Goal: Task Accomplishment & Management: Use online tool/utility

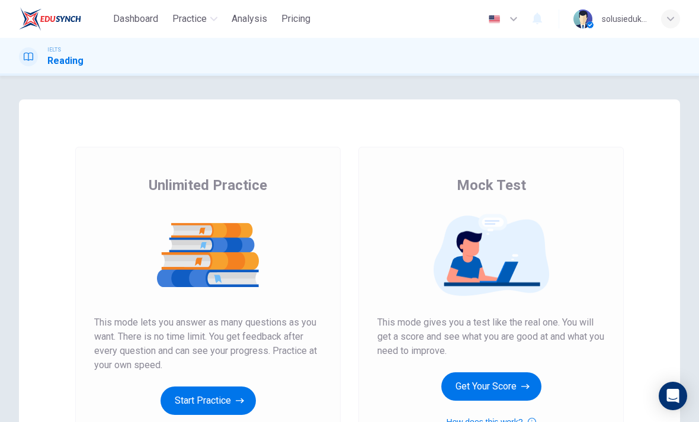
click at [232, 387] on button "Start Practice" at bounding box center [208, 401] width 95 height 28
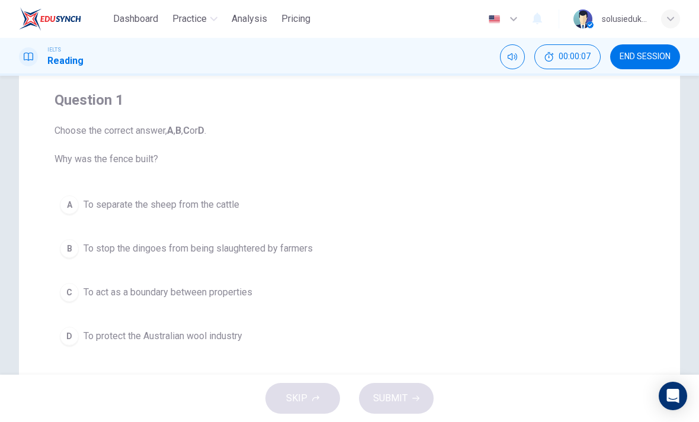
scroll to position [95, 0]
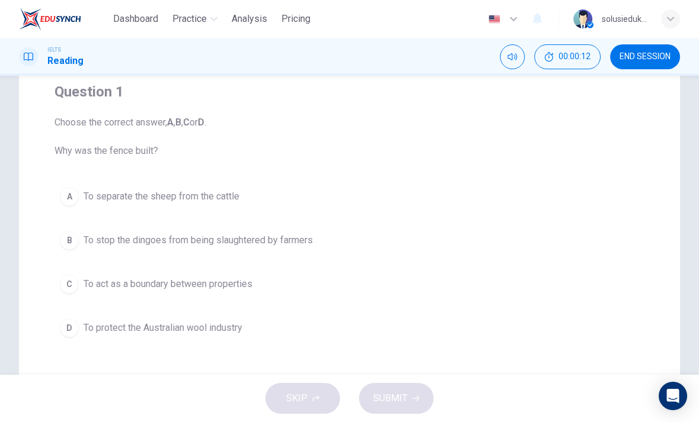
click at [68, 197] on div "A" at bounding box center [69, 196] width 19 height 19
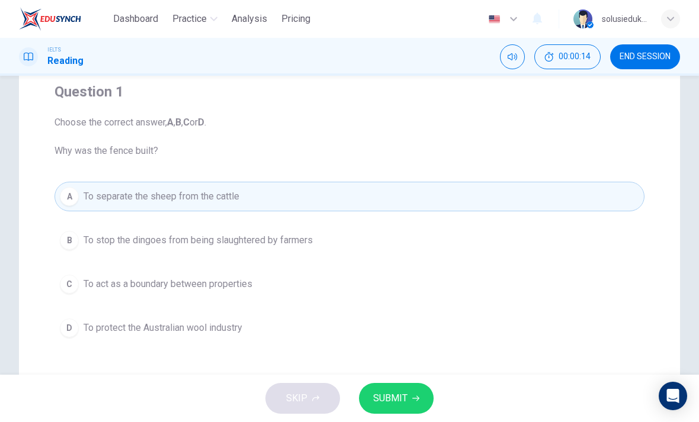
click at [401, 390] on span "SUBMIT" at bounding box center [390, 398] width 34 height 17
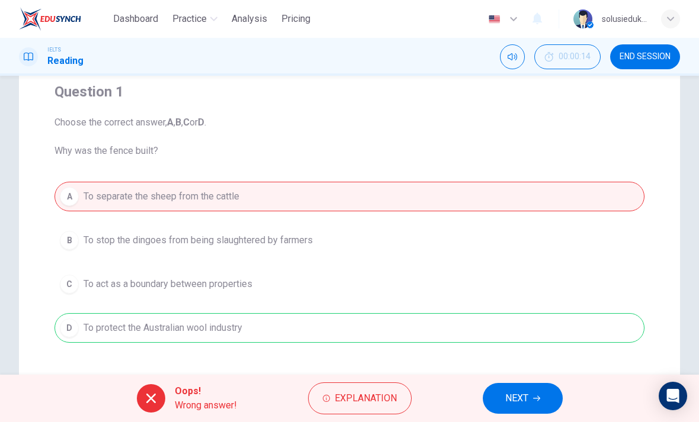
click at [517, 400] on span "NEXT" at bounding box center [516, 398] width 23 height 17
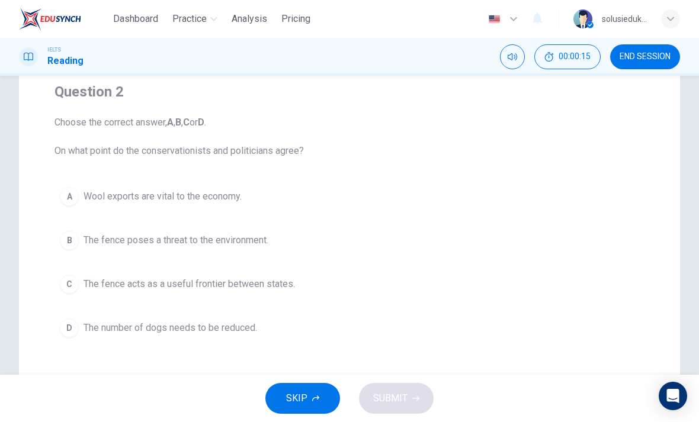
click at [240, 289] on span "The fence acts as a useful frontier between states." at bounding box center [190, 284] width 212 height 14
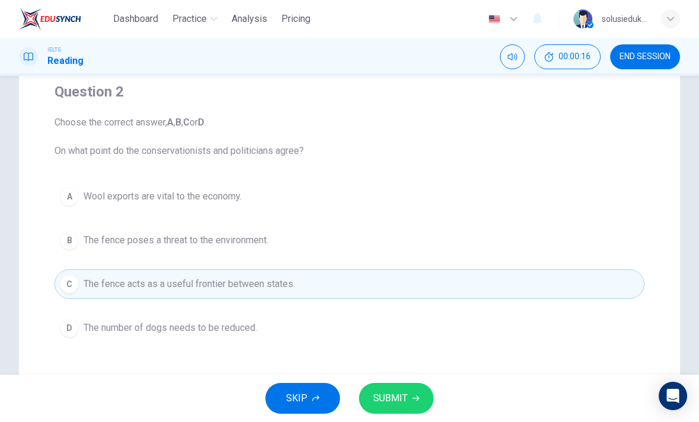
click at [400, 390] on span "SUBMIT" at bounding box center [390, 398] width 34 height 17
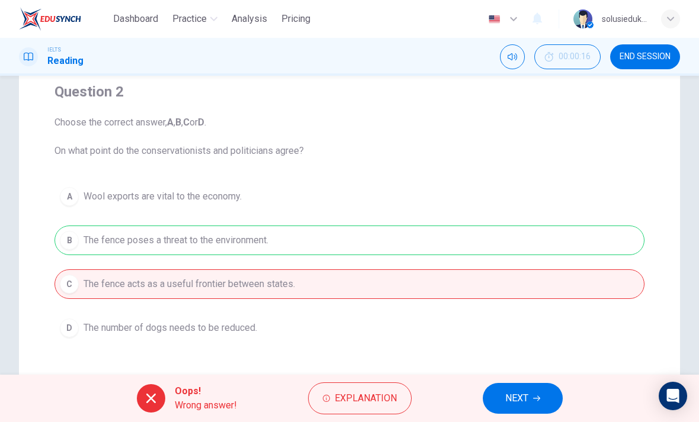
click at [525, 397] on span "NEXT" at bounding box center [516, 398] width 23 height 17
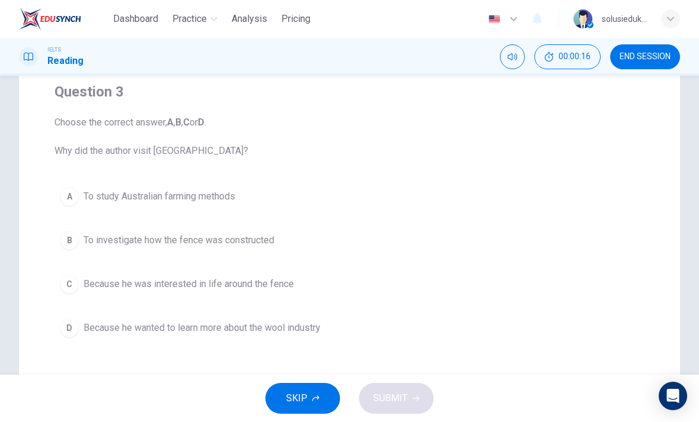
click at [224, 195] on span "To study Australian farming methods" at bounding box center [160, 197] width 152 height 14
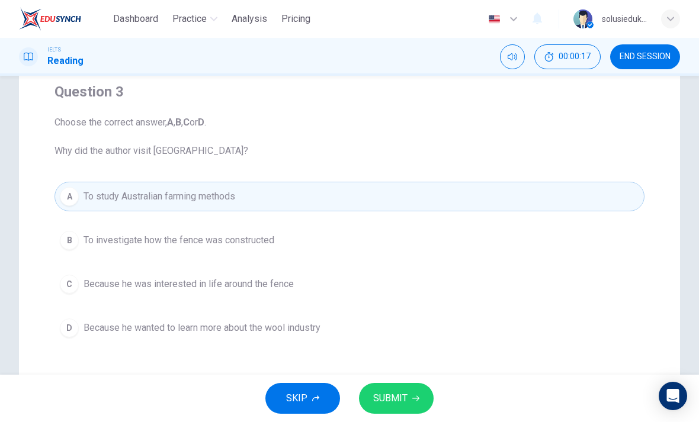
click at [411, 391] on button "SUBMIT" at bounding box center [396, 398] width 75 height 31
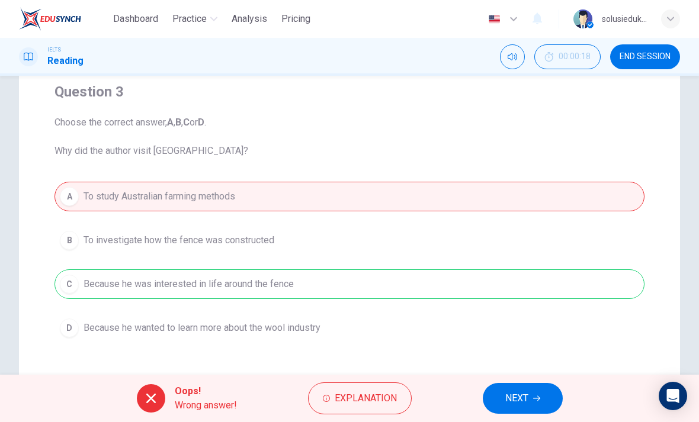
click at [523, 392] on span "NEXT" at bounding box center [516, 398] width 23 height 17
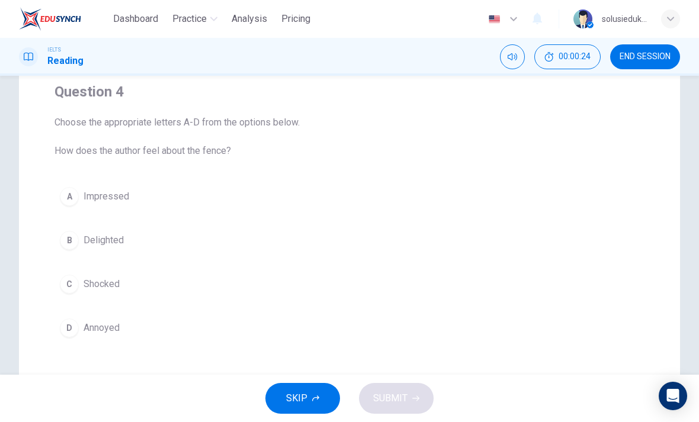
click at [107, 237] on span "Delighted" at bounding box center [104, 240] width 40 height 14
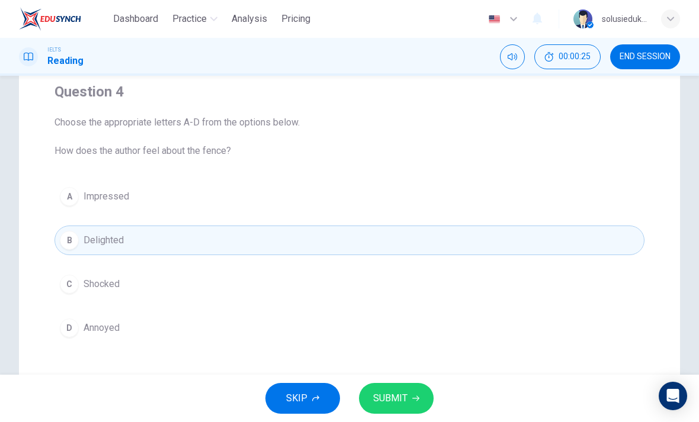
click at [401, 393] on span "SUBMIT" at bounding box center [390, 398] width 34 height 17
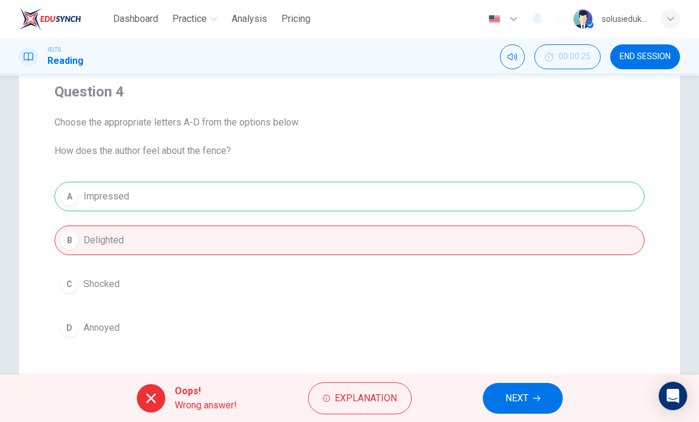
click at [361, 396] on span "Explanation" at bounding box center [366, 398] width 62 height 17
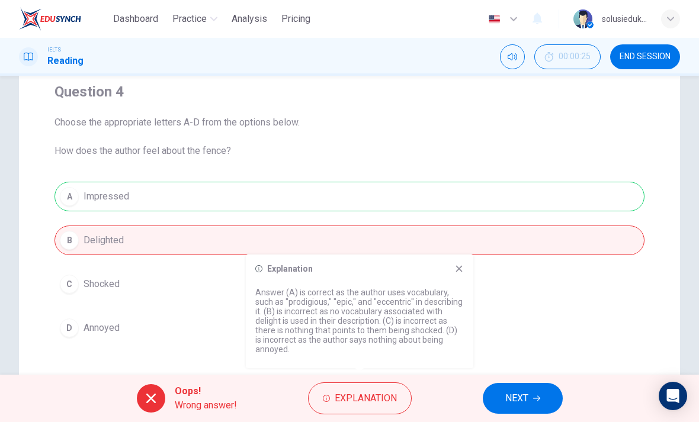
click at [536, 397] on icon "button" at bounding box center [536, 398] width 7 height 7
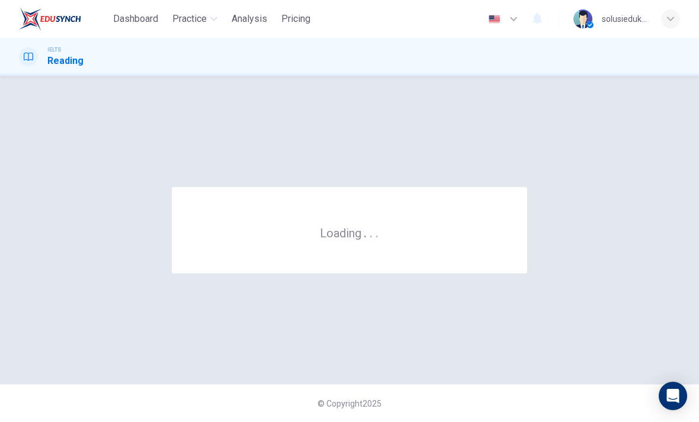
scroll to position [0, 0]
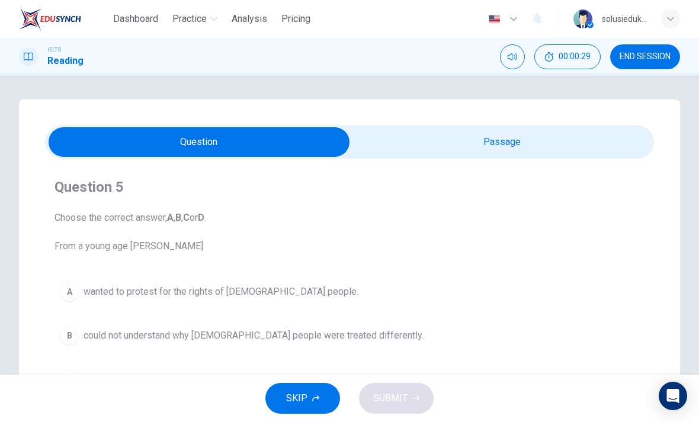
click at [657, 59] on span "END SESSION" at bounding box center [645, 56] width 51 height 9
click at [642, 57] on span "END SESSION" at bounding box center [645, 56] width 51 height 9
click at [638, 56] on span "END SESSION" at bounding box center [645, 56] width 51 height 9
click at [632, 56] on span "END SESSION" at bounding box center [645, 56] width 51 height 9
click at [312, 392] on button "SKIP" at bounding box center [302, 398] width 75 height 31
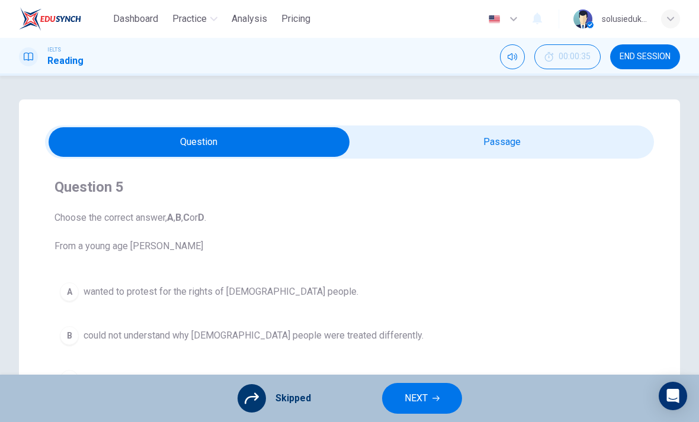
click at [645, 59] on span "END SESSION" at bounding box center [645, 56] width 51 height 9
click at [643, 58] on span "END SESSION" at bounding box center [645, 56] width 51 height 9
click at [433, 395] on button "NEXT" at bounding box center [422, 398] width 80 height 31
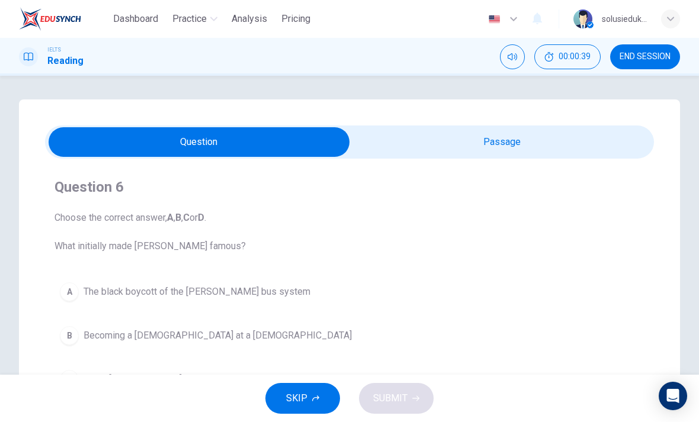
click at [639, 60] on span "END SESSION" at bounding box center [645, 56] width 51 height 9
click at [528, 152] on input "checkbox" at bounding box center [199, 142] width 914 height 30
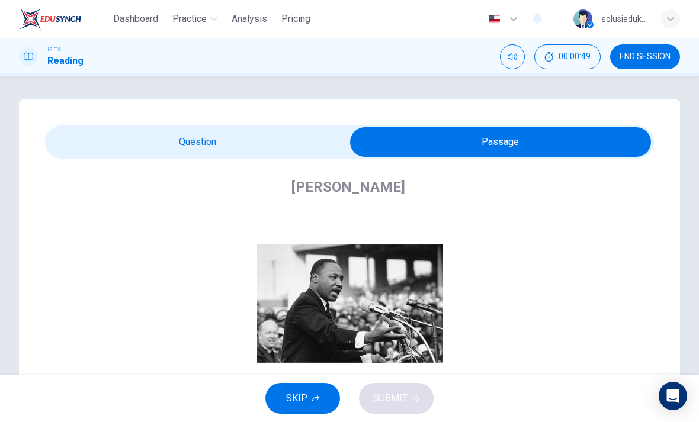
click at [250, 132] on input "checkbox" at bounding box center [501, 142] width 914 height 30
checkbox input "false"
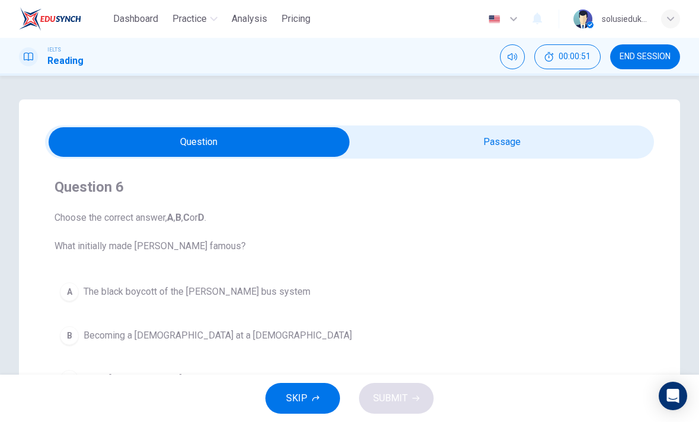
click at [637, 59] on span "END SESSION" at bounding box center [645, 56] width 51 height 9
click at [562, 58] on span "00:00:53" at bounding box center [575, 56] width 32 height 9
click at [642, 59] on span "END SESSION" at bounding box center [645, 56] width 51 height 9
click at [652, 58] on span "END SESSION" at bounding box center [645, 56] width 51 height 9
click at [650, 58] on span "END SESSION" at bounding box center [645, 56] width 51 height 9
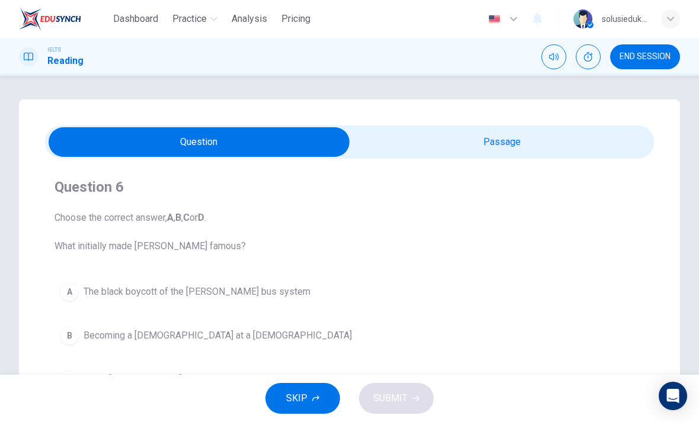
click at [142, 12] on span "Dashboard" at bounding box center [135, 19] width 45 height 14
click at [137, 17] on span "Dashboard" at bounding box center [135, 19] width 45 height 14
click at [642, 58] on span "END SESSION" at bounding box center [645, 56] width 51 height 9
click at [671, 23] on div "button" at bounding box center [670, 18] width 19 height 19
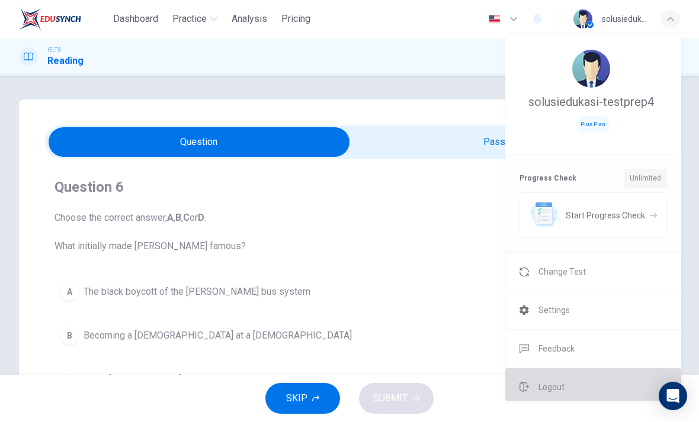
click at [549, 386] on span "Logout" at bounding box center [552, 387] width 26 height 14
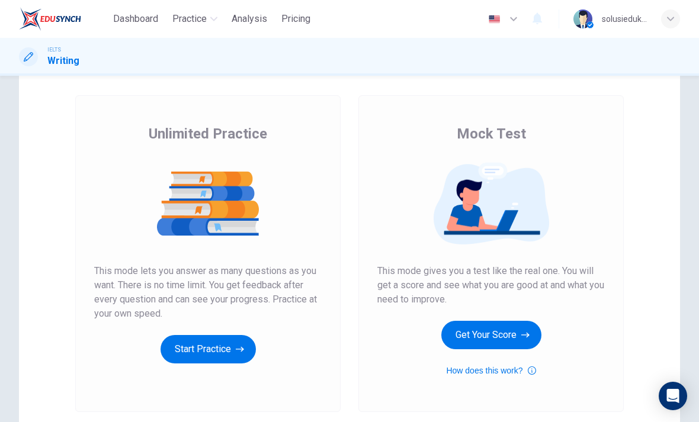
scroll to position [56, 0]
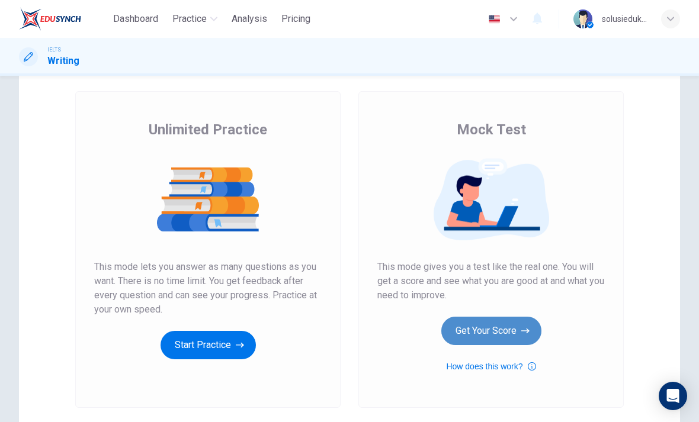
click at [508, 331] on button "Get Your Score" at bounding box center [491, 331] width 100 height 28
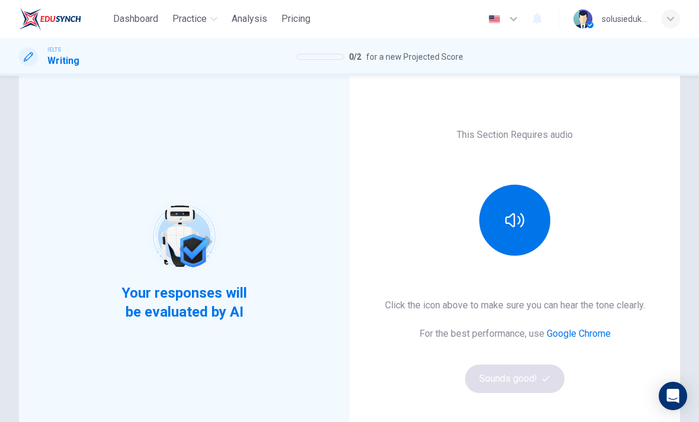
scroll to position [54, 0]
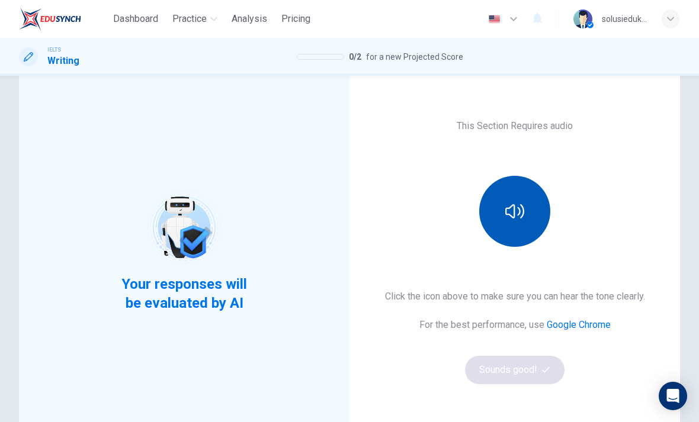
click at [500, 214] on button "button" at bounding box center [514, 211] width 71 height 71
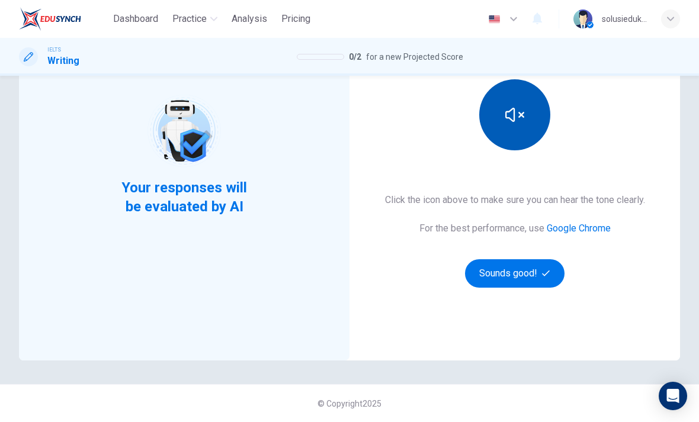
scroll to position [150, 0]
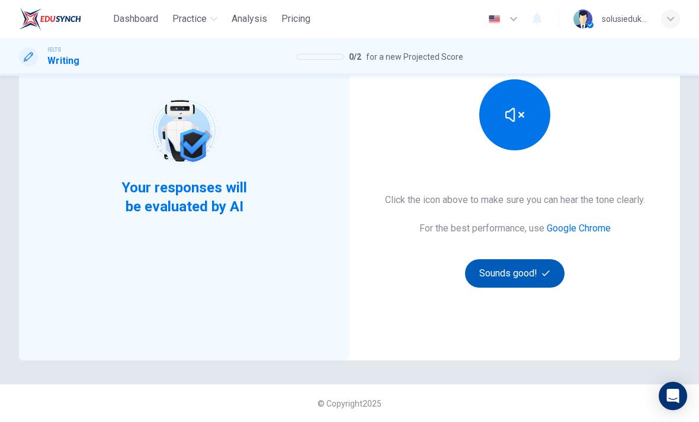
click at [535, 270] on button "Sounds good!" at bounding box center [515, 274] width 100 height 28
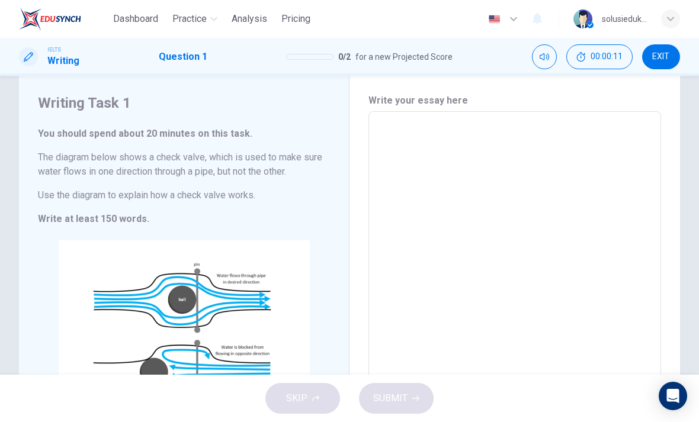
scroll to position [21, 0]
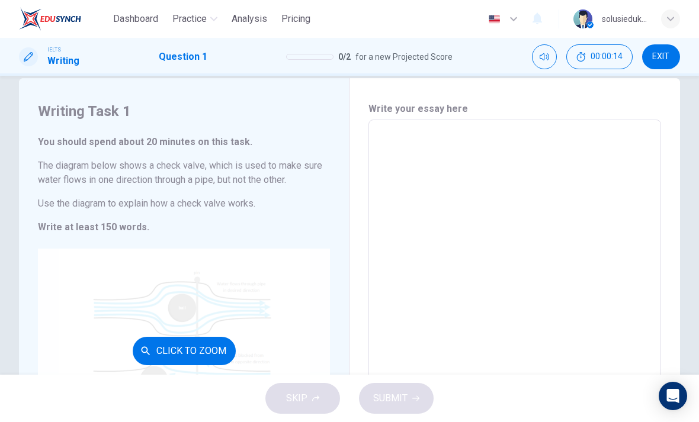
click at [203, 346] on button "Click to Zoom" at bounding box center [184, 351] width 103 height 28
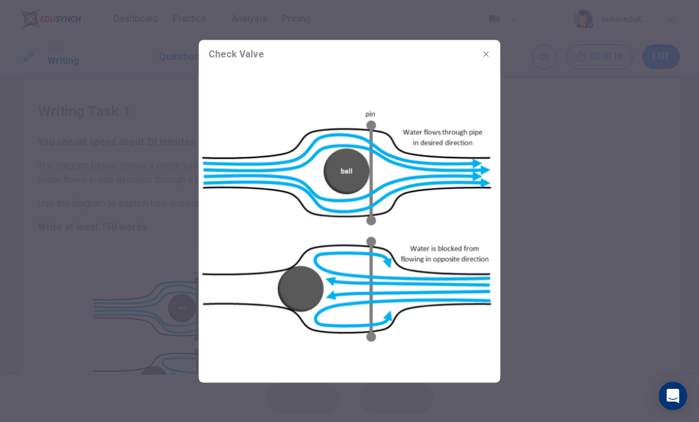
click at [495, 55] on button "button" at bounding box center [486, 53] width 19 height 19
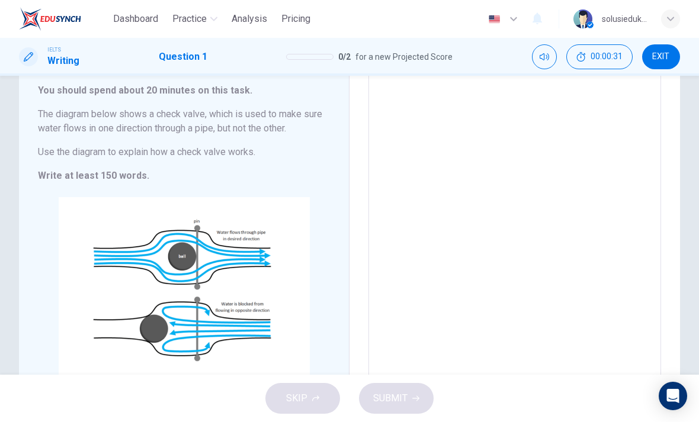
scroll to position [75, 0]
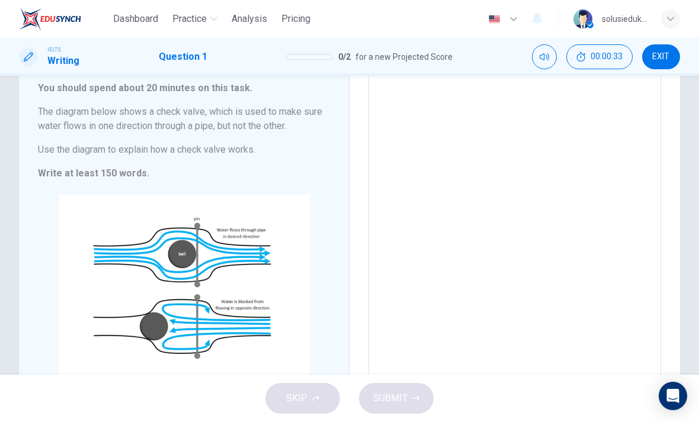
click at [528, 87] on textarea at bounding box center [515, 230] width 276 height 308
type textarea "A"
type textarea "x"
type textarea "Ac"
type textarea "x"
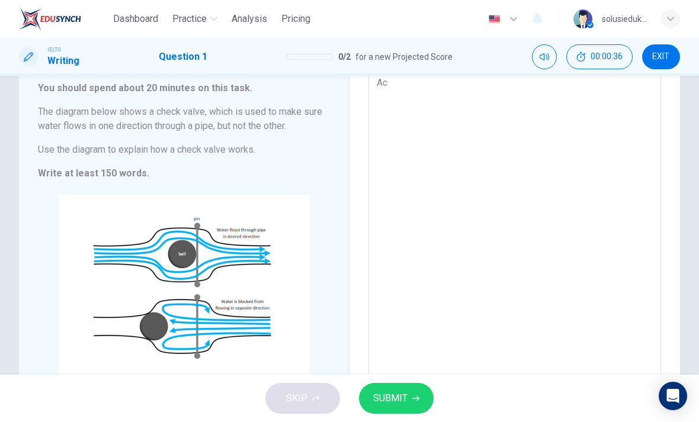
type textarea "Acc"
type textarea "x"
type textarea "Acco"
type textarea "x"
type textarea "Accor"
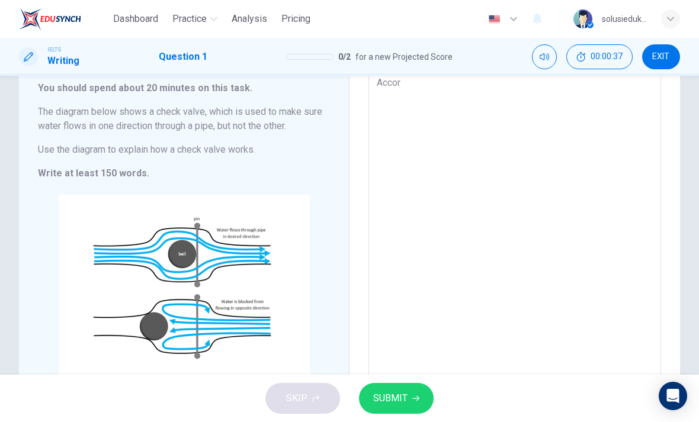
type textarea "x"
type textarea "Accord"
type textarea "x"
type textarea "Accordi"
type textarea "x"
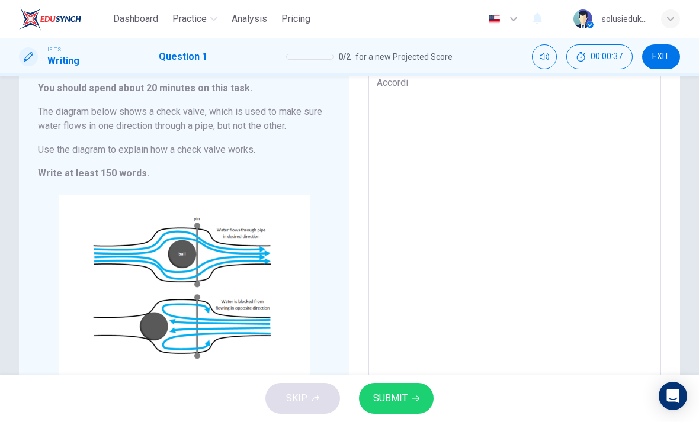
type textarea "Accordin"
type textarea "x"
type textarea "According"
type textarea "x"
type textarea "According"
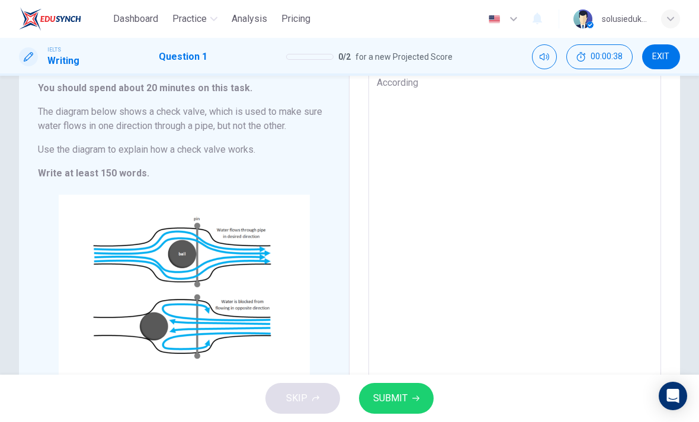
type textarea "x"
type textarea "According t"
type textarea "x"
type textarea "According to"
type textarea "x"
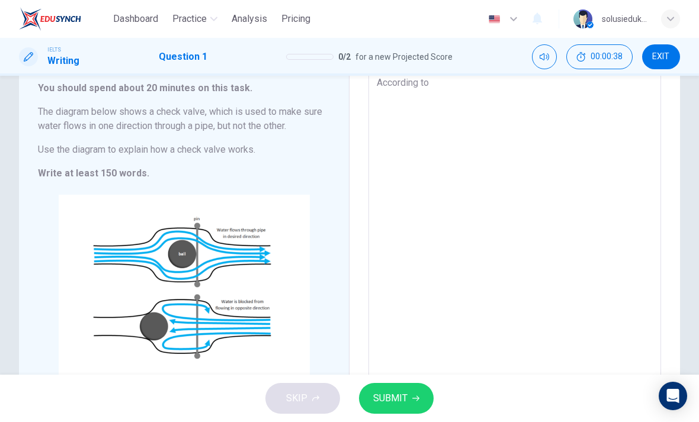
type textarea "According to"
type textarea "x"
type textarea "According to p"
type textarea "x"
type textarea "According to pi"
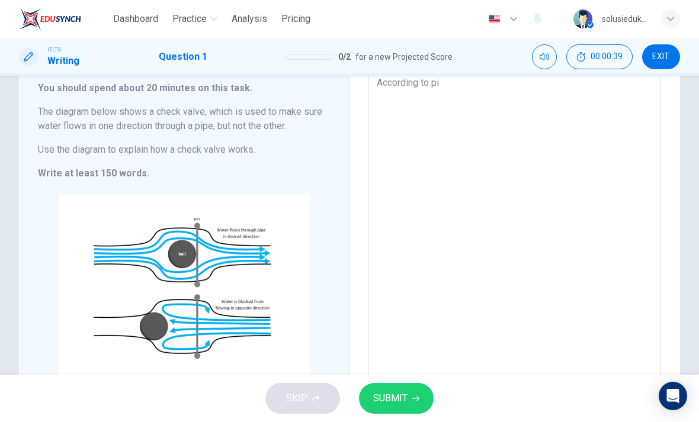
type textarea "x"
type textarea "According to pic"
type textarea "x"
type textarea "According to pict"
type textarea "x"
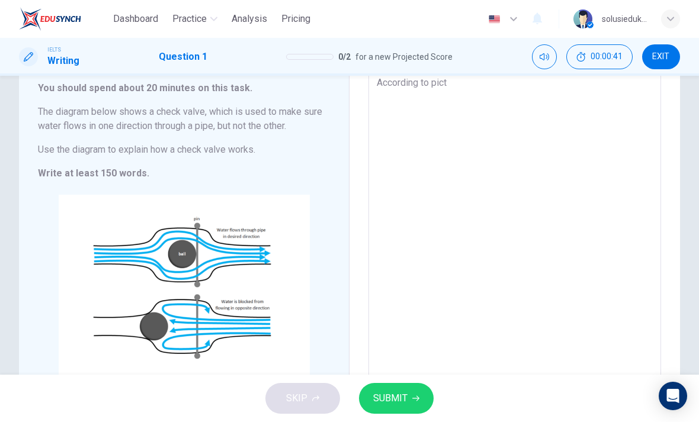
type textarea "According to pictu"
type textarea "x"
type textarea "According to pictur"
type textarea "x"
type textarea "According to picture"
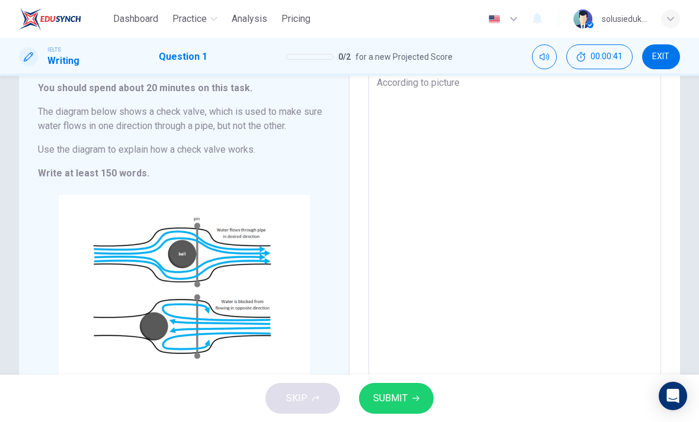
type textarea "x"
type textarea "According to picture"
type textarea "x"
type textarea "According to picture a"
type textarea "x"
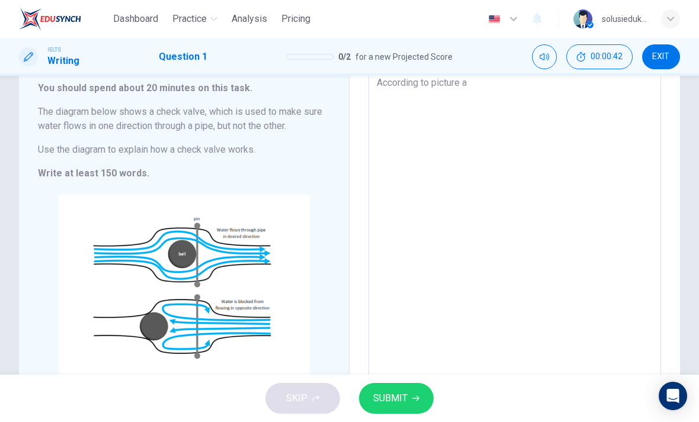
type textarea "According to picture ab"
type textarea "x"
type textarea "According to picture abo"
type textarea "x"
type textarea "According to picture abov"
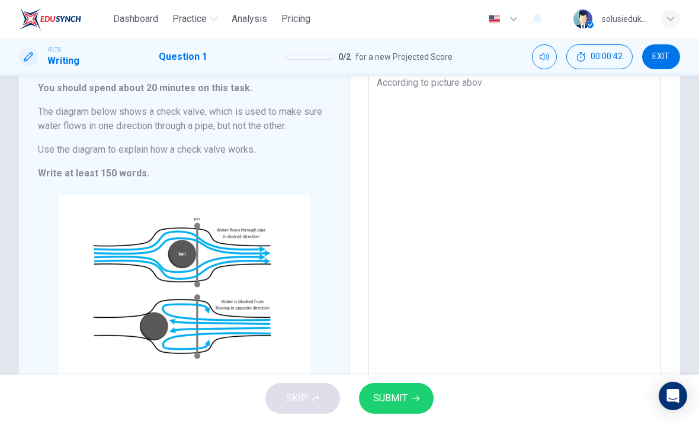
type textarea "x"
type textarea "According to picture above"
type textarea "x"
type textarea "According to picture above,"
type textarea "x"
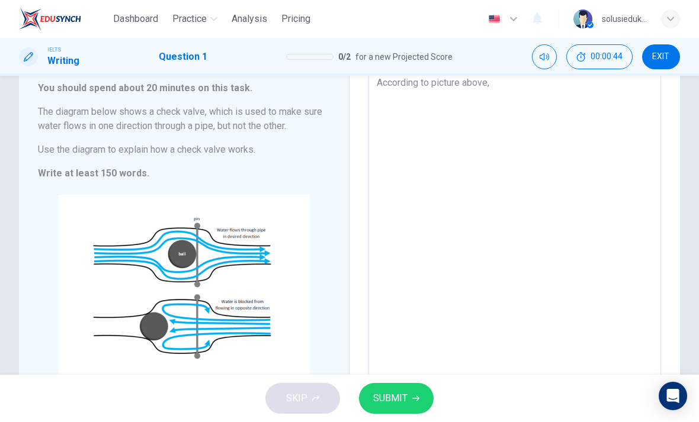
type textarea "According to picture above,"
type textarea "x"
type textarea "According to picture above, w"
type textarea "x"
type textarea "According to picture above, wa"
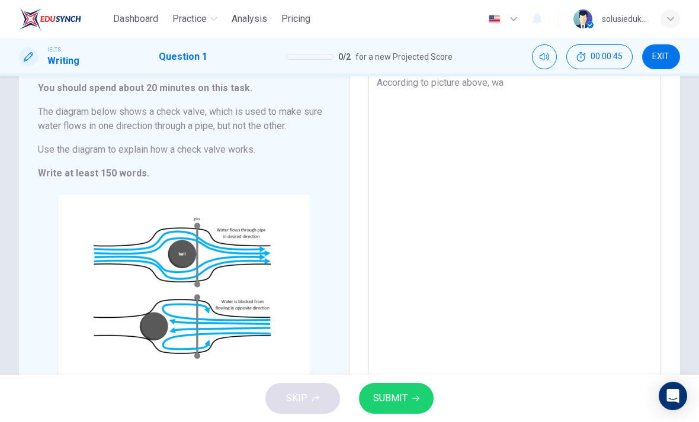
type textarea "x"
type textarea "According to picture above, wat"
type textarea "x"
type textarea "According to picture above, wate"
type textarea "x"
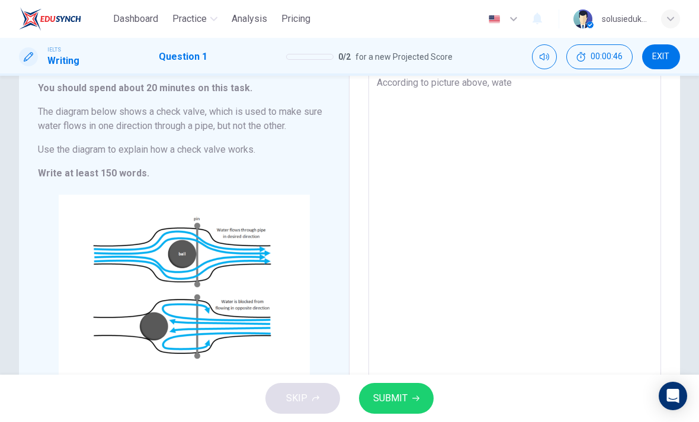
type textarea "According to picture above, water"
type textarea "x"
type textarea "According to picture above, water"
type textarea "x"
type textarea "According to picture above, water f"
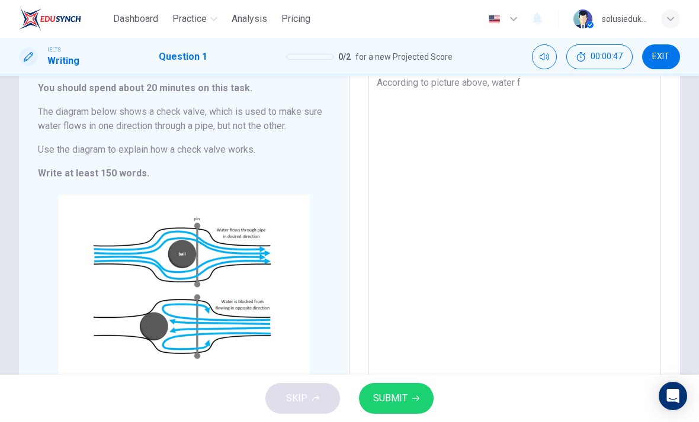
type textarea "x"
type textarea "According to picture above, water fl"
type textarea "x"
type textarea "According to picture above, water flo"
type textarea "x"
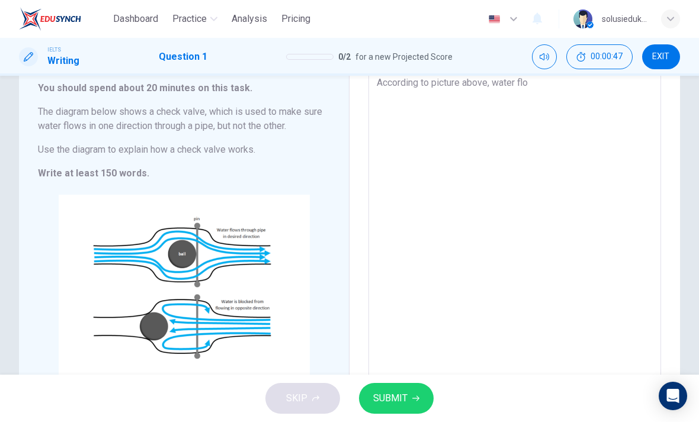
type textarea "According to picture above, water flow"
type textarea "x"
type textarea "According to picture above, water flow"
type textarea "x"
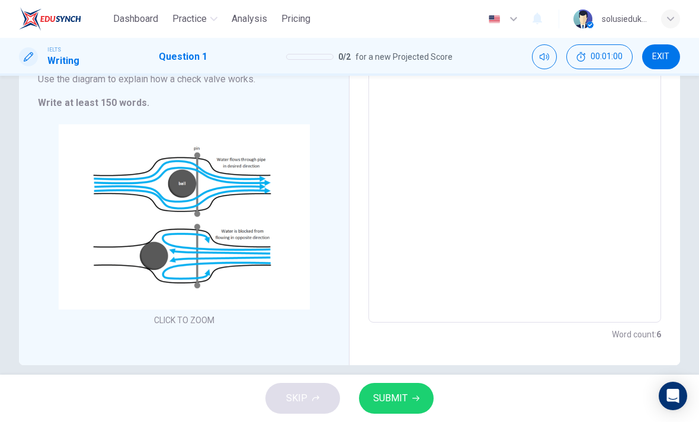
scroll to position [147, 0]
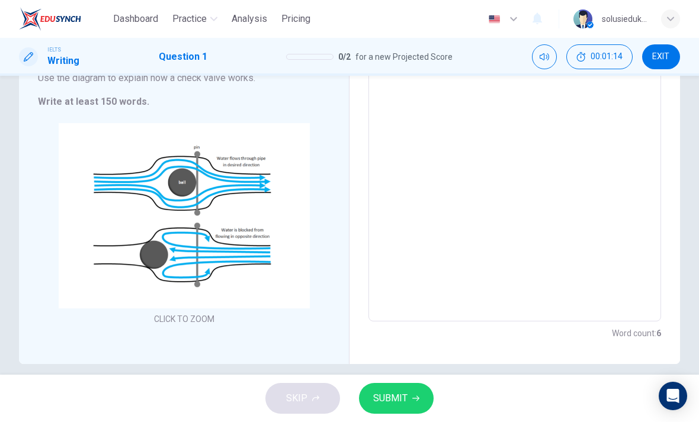
click at [405, 391] on span "SUBMIT" at bounding box center [390, 398] width 34 height 17
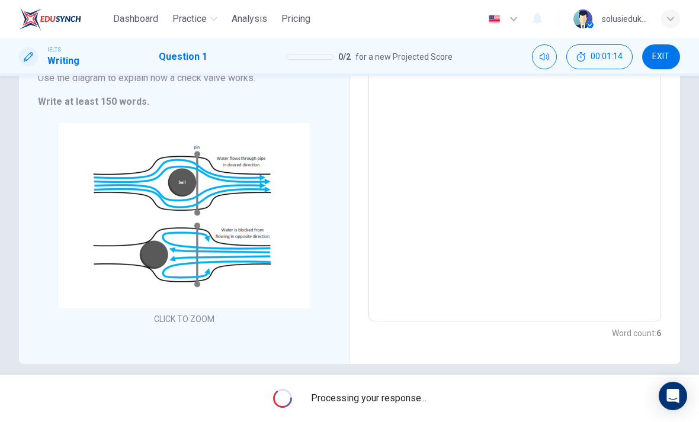
type textarea "x"
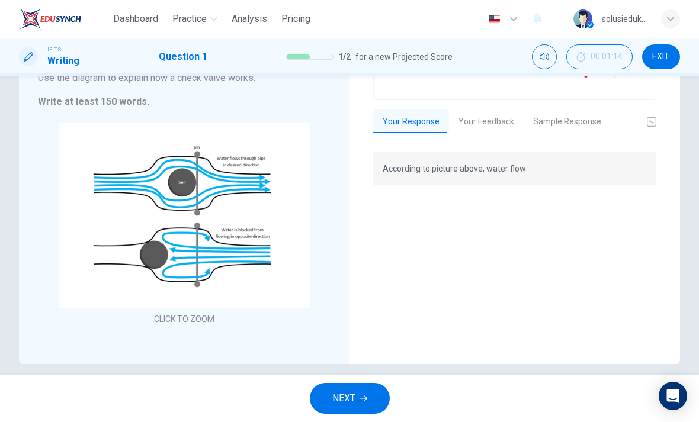
click at [475, 110] on button "Your Feedback" at bounding box center [486, 122] width 75 height 25
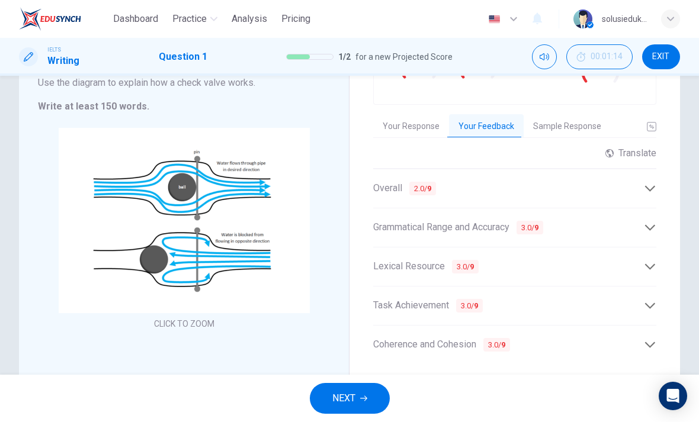
scroll to position [129, 0]
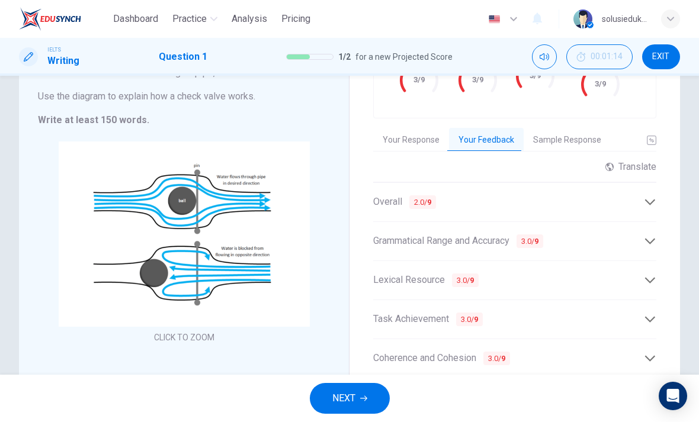
click at [584, 141] on button "Sample Response" at bounding box center [567, 140] width 87 height 25
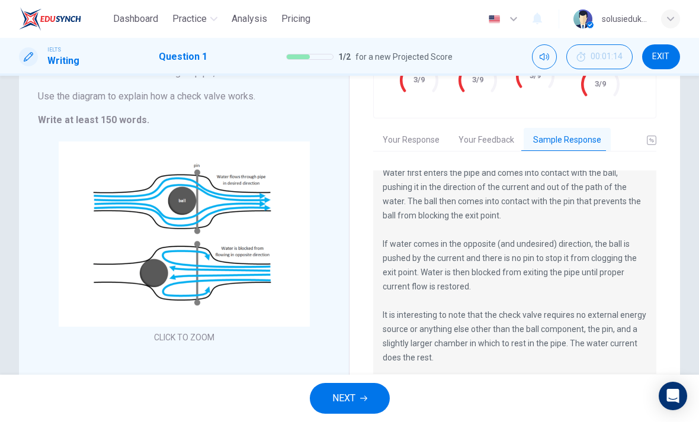
scroll to position [142, 0]
